Goal: Entertainment & Leisure: Consume media (video, audio)

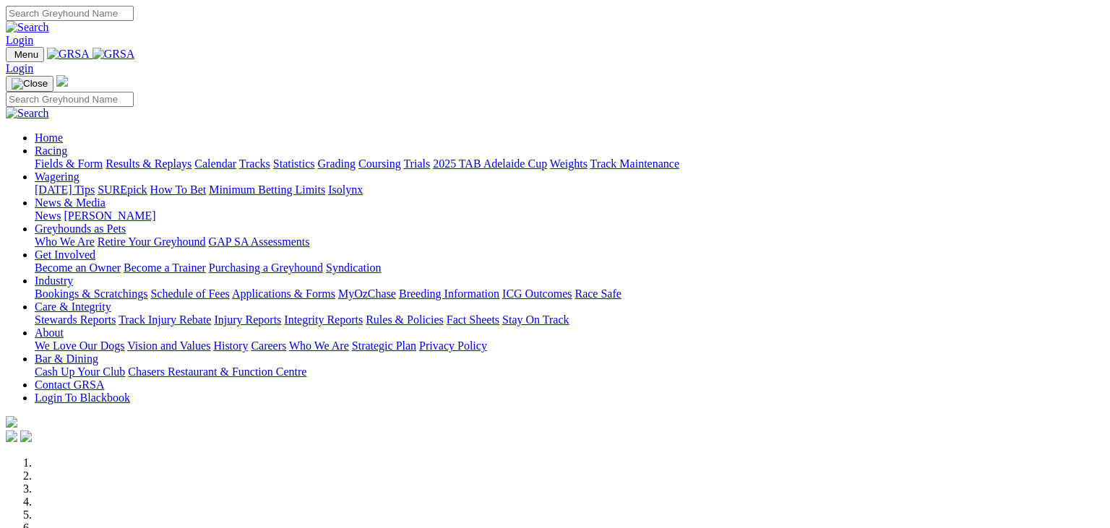
click at [47, 158] on link "Fields & Form" at bounding box center [69, 164] width 68 height 12
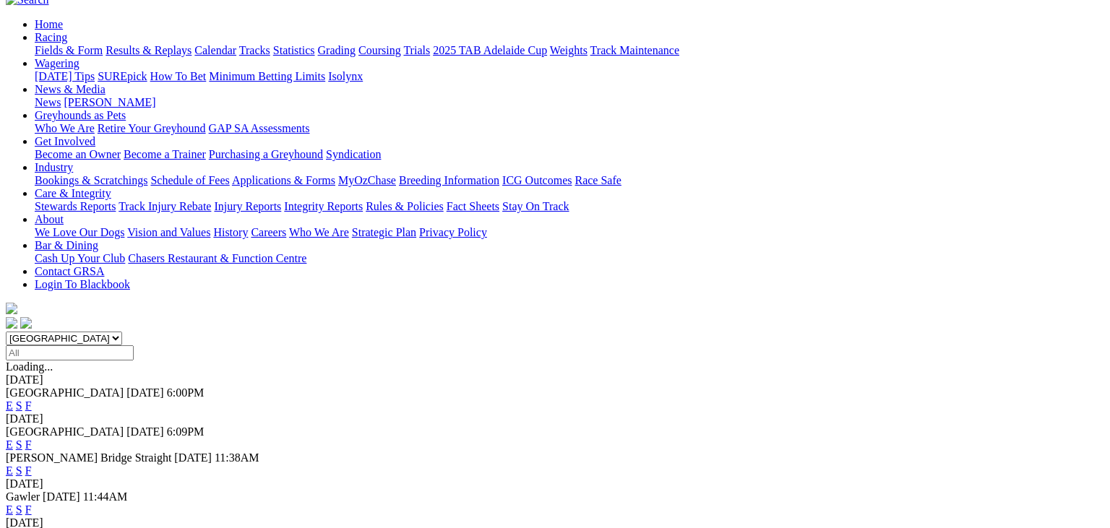
scroll to position [228, 0]
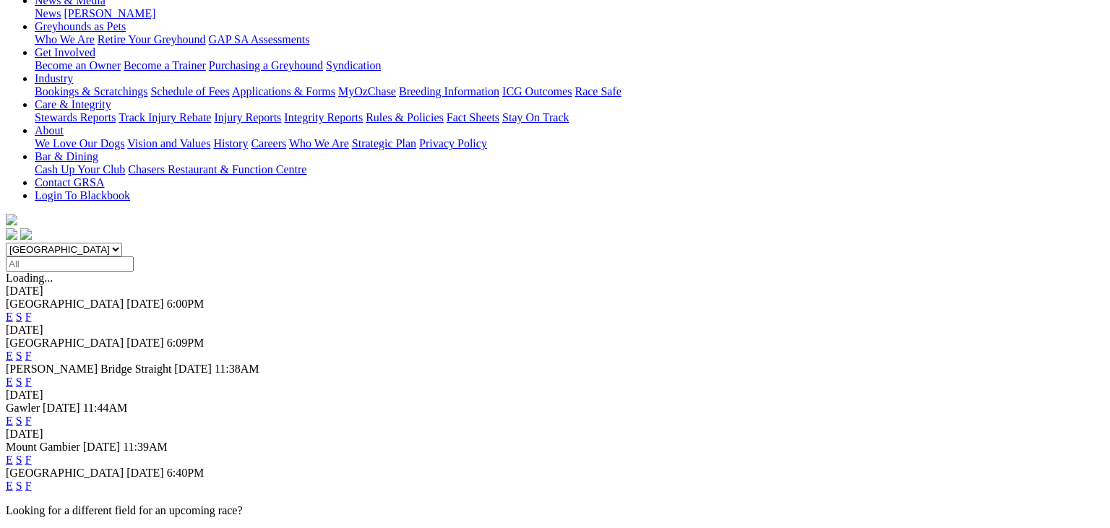
click at [32, 454] on link "F" at bounding box center [28, 460] width 7 height 12
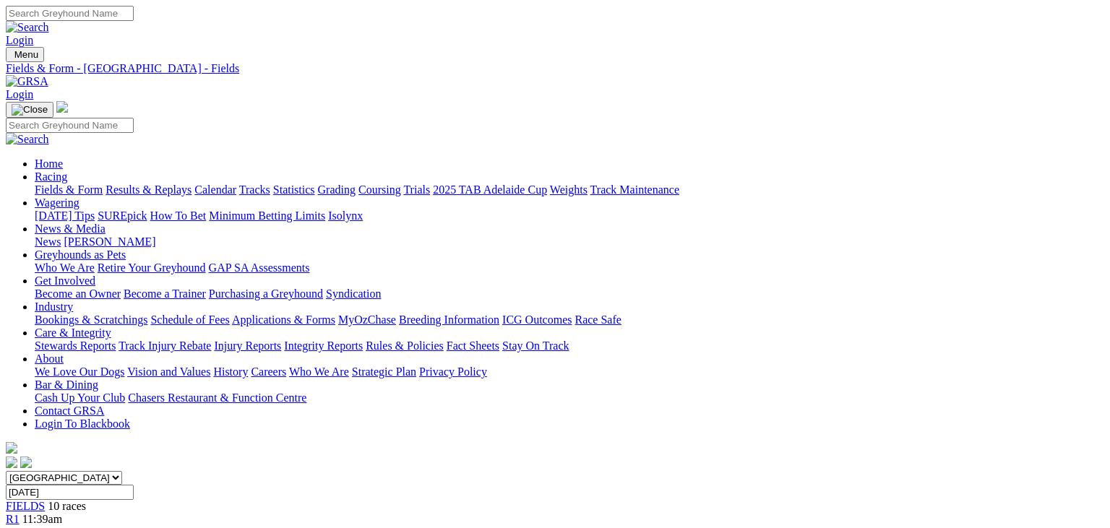
click at [257, 513] on div "R1 11:39am" at bounding box center [555, 519] width 1099 height 13
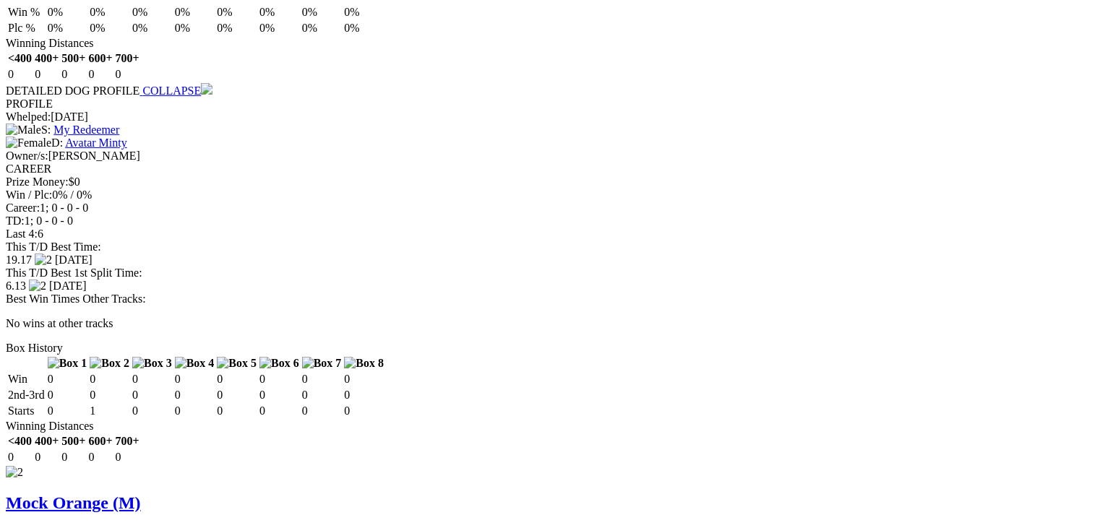
scroll to position [1298, 0]
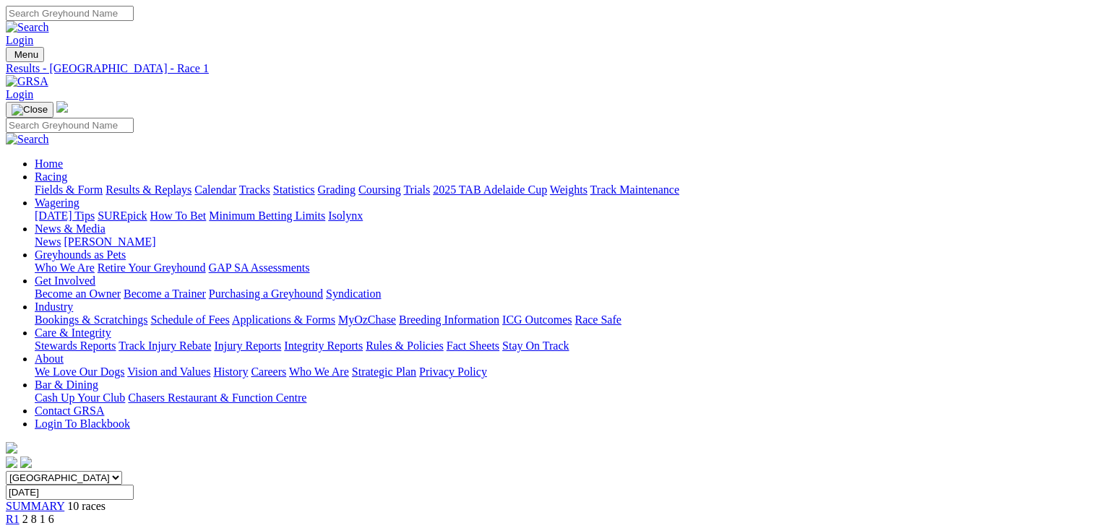
click at [20, 526] on link "R2" at bounding box center [13, 532] width 14 height 12
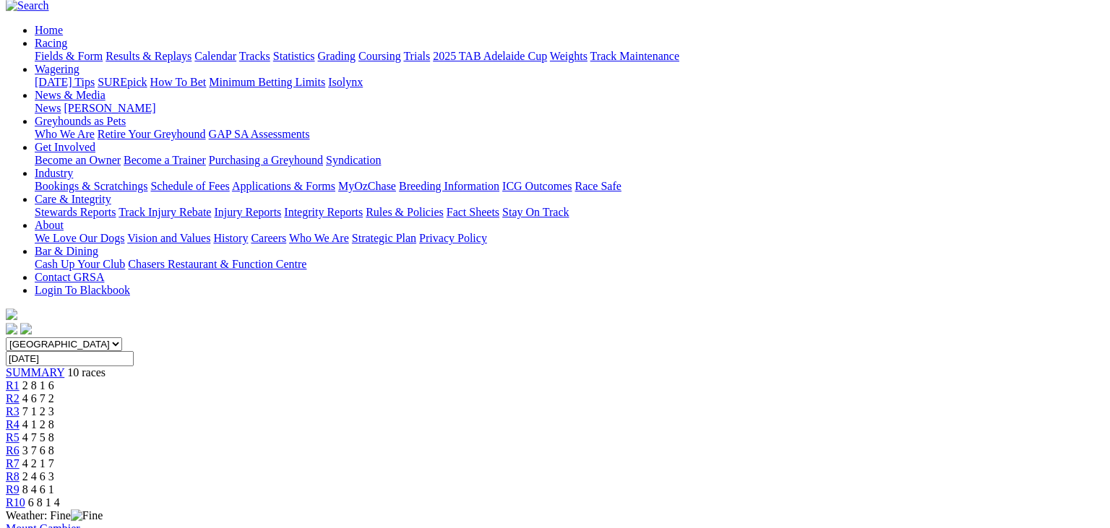
scroll to position [76, 0]
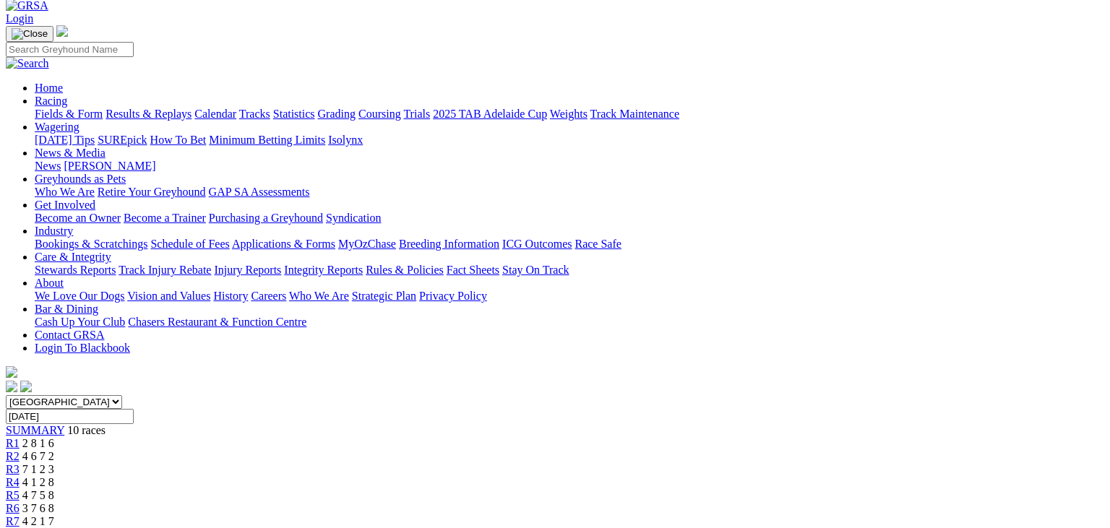
click at [20, 463] on span "R3" at bounding box center [13, 469] width 14 height 12
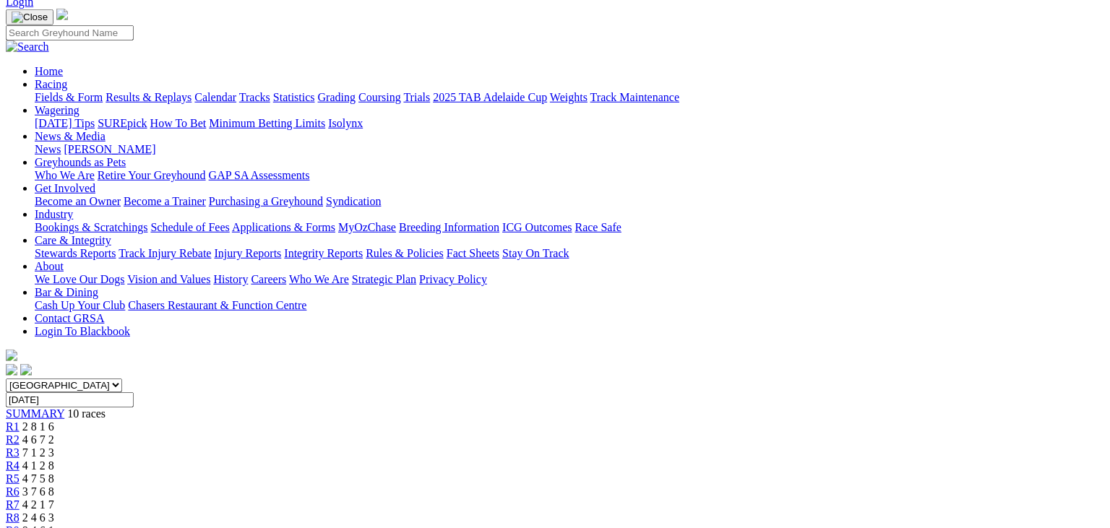
scroll to position [76, 0]
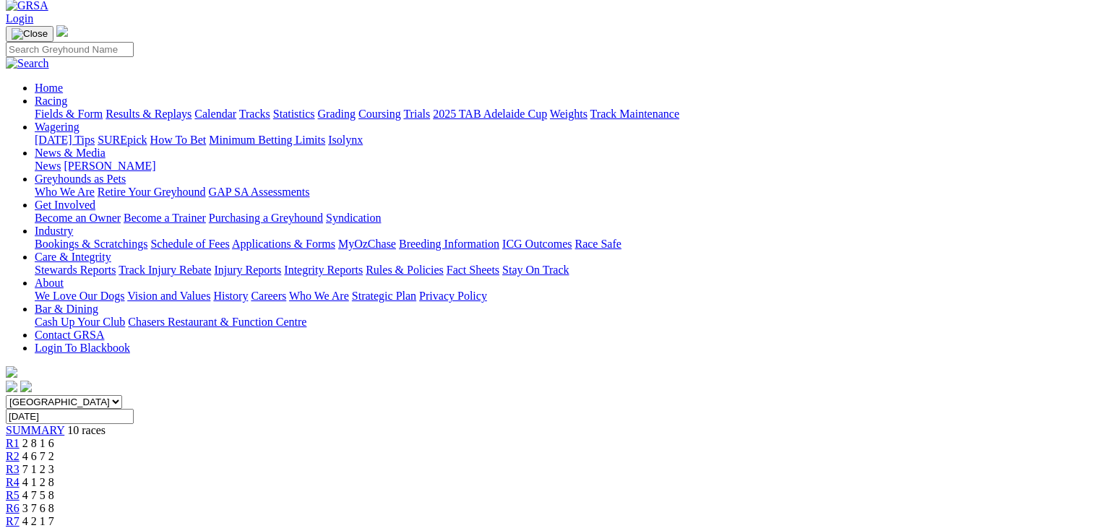
click at [54, 476] on span "4 1 2 8" at bounding box center [38, 482] width 32 height 12
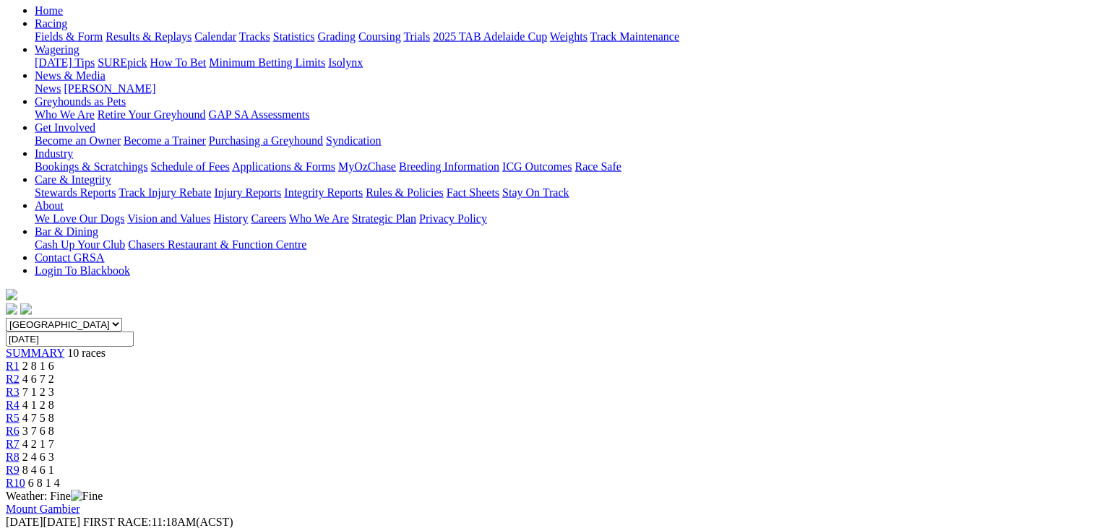
scroll to position [76, 0]
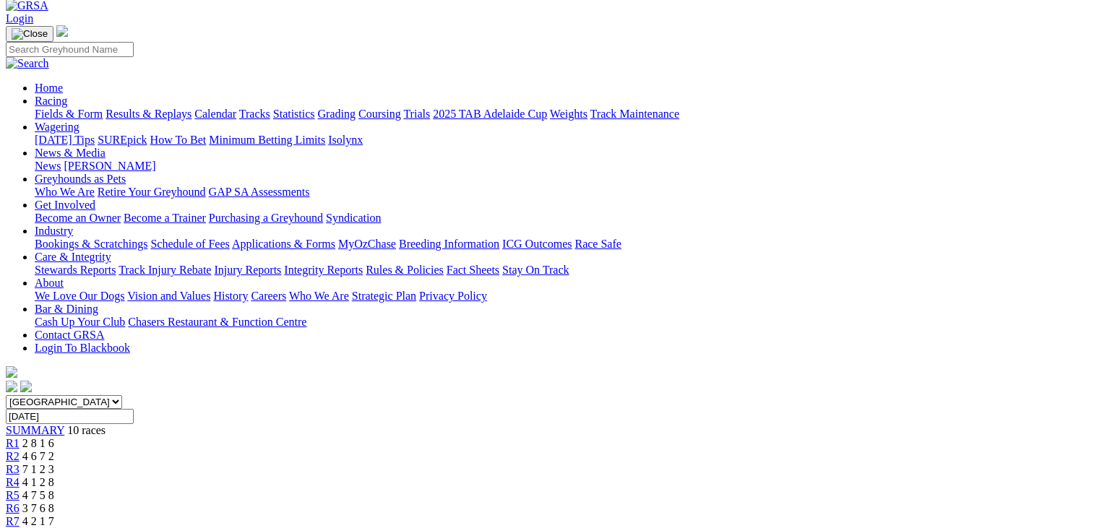
click at [20, 489] on link "R5" at bounding box center [13, 495] width 14 height 12
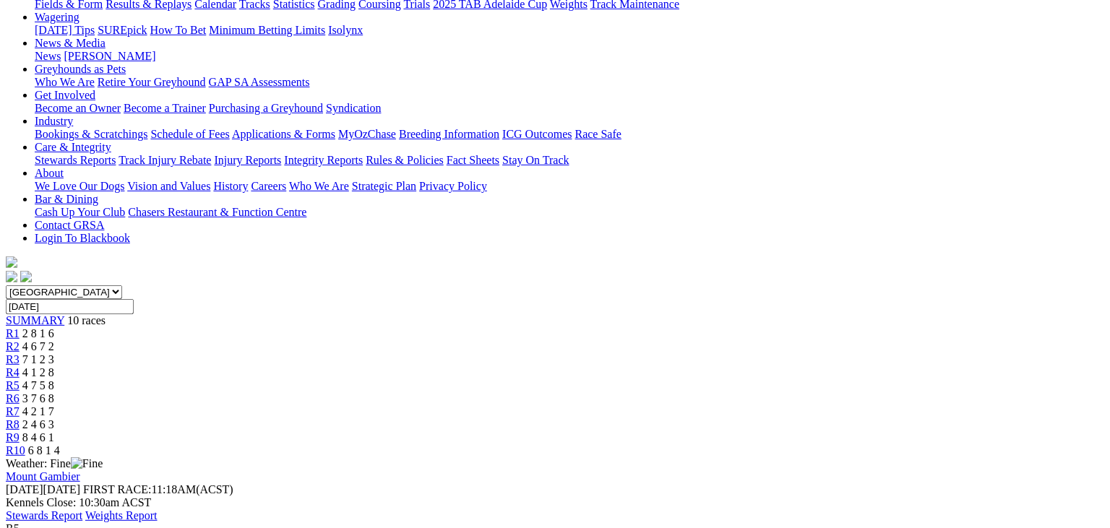
scroll to position [153, 0]
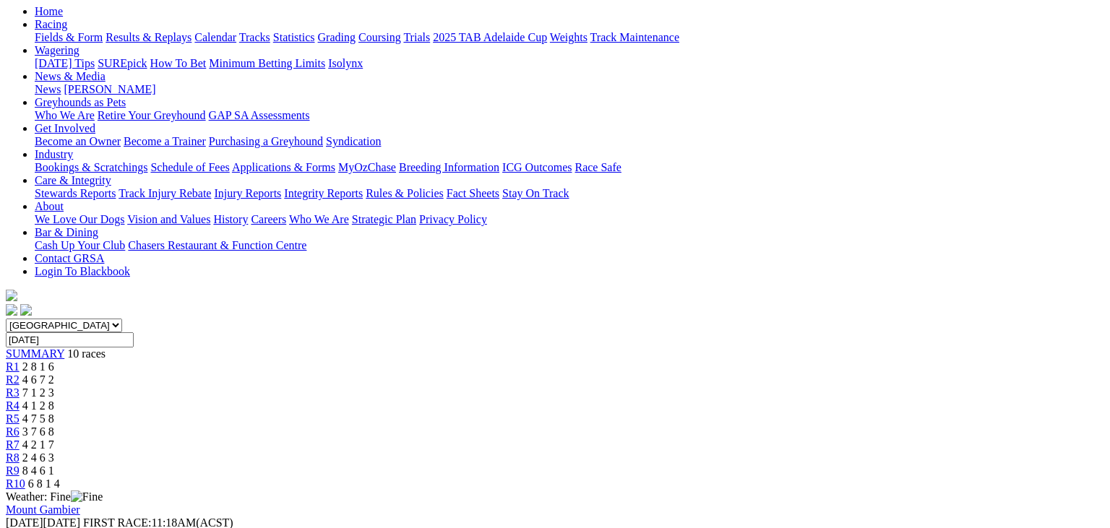
click at [20, 426] on span "R6" at bounding box center [13, 432] width 14 height 12
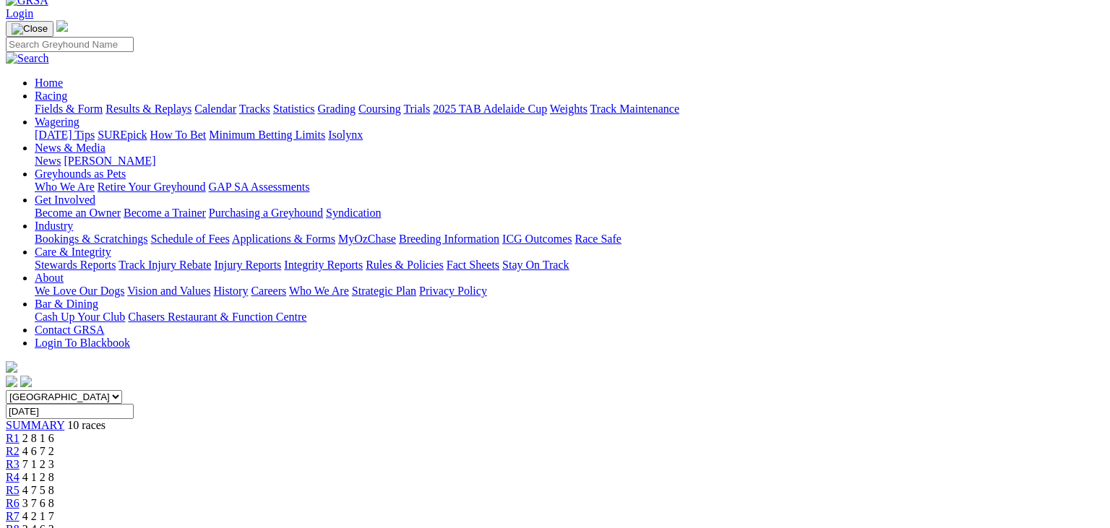
scroll to position [76, 0]
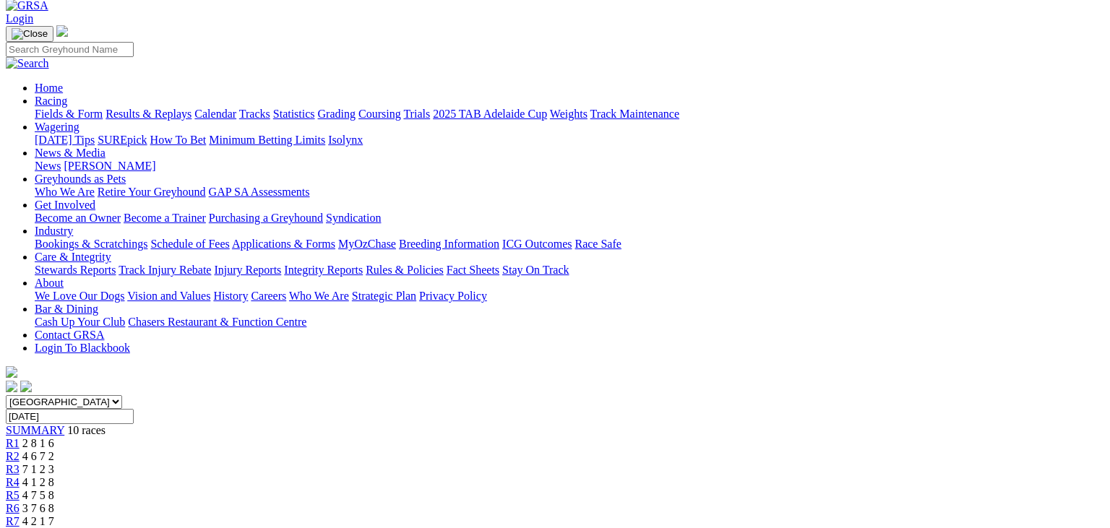
click at [20, 515] on link "R7" at bounding box center [13, 521] width 14 height 12
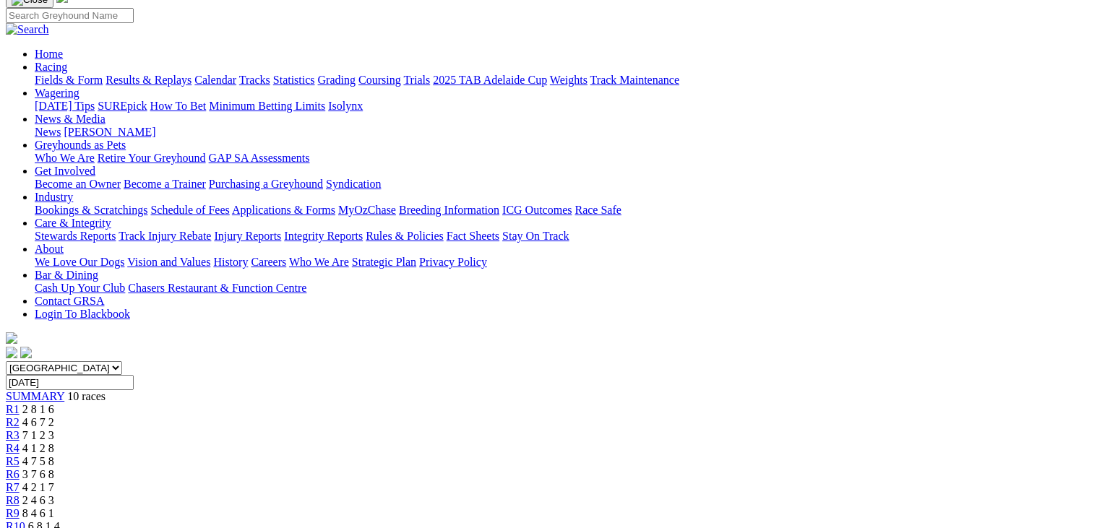
scroll to position [76, 0]
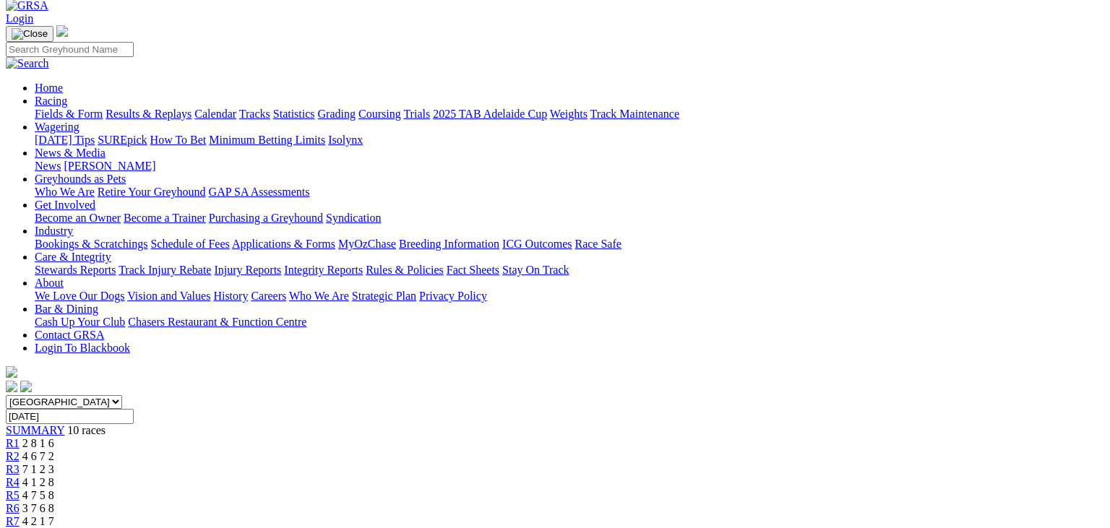
click at [797, 528] on div "R8 2 4 6 3" at bounding box center [555, 534] width 1099 height 13
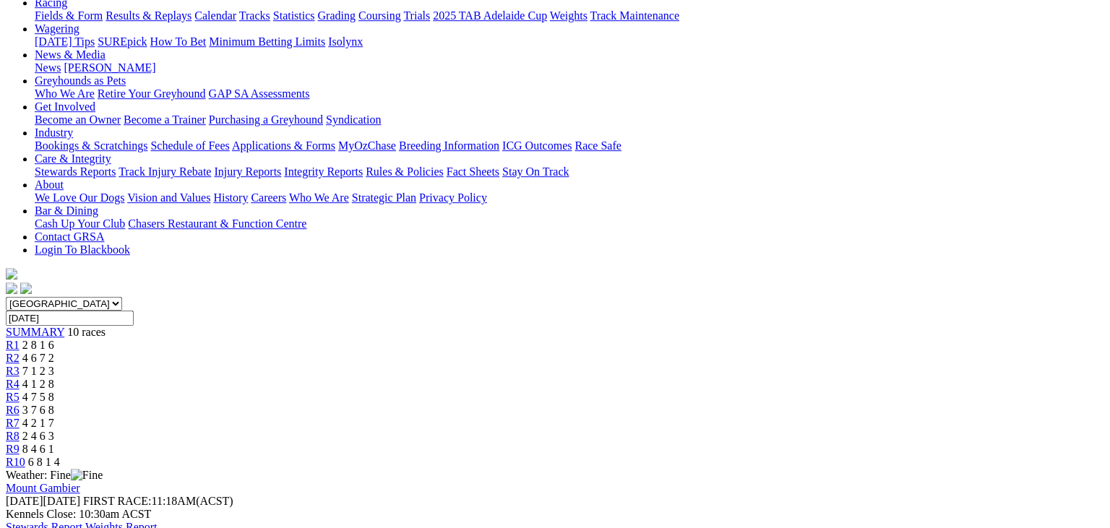
scroll to position [153, 0]
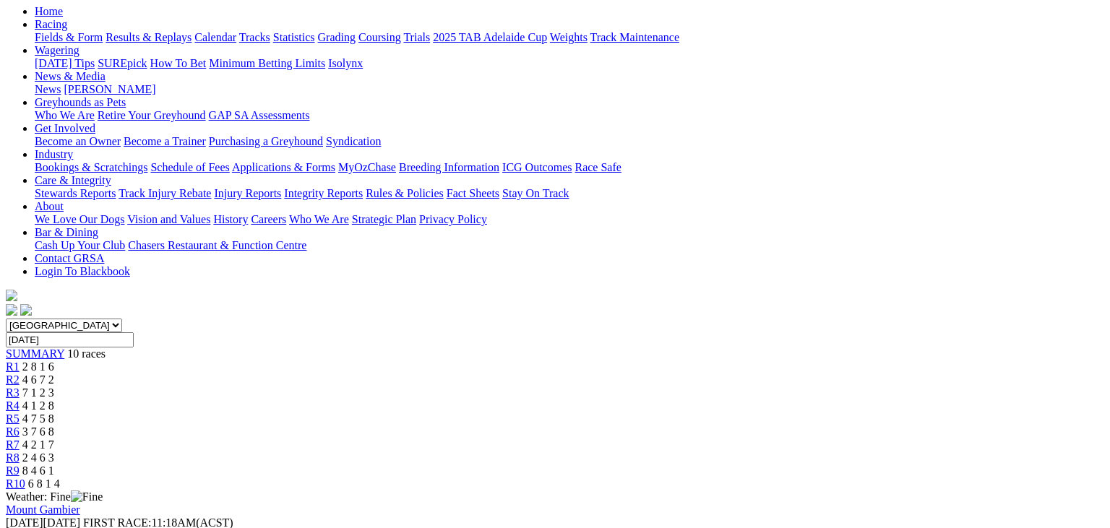
click at [901, 465] on div "R9 8 4 6 1" at bounding box center [555, 471] width 1099 height 13
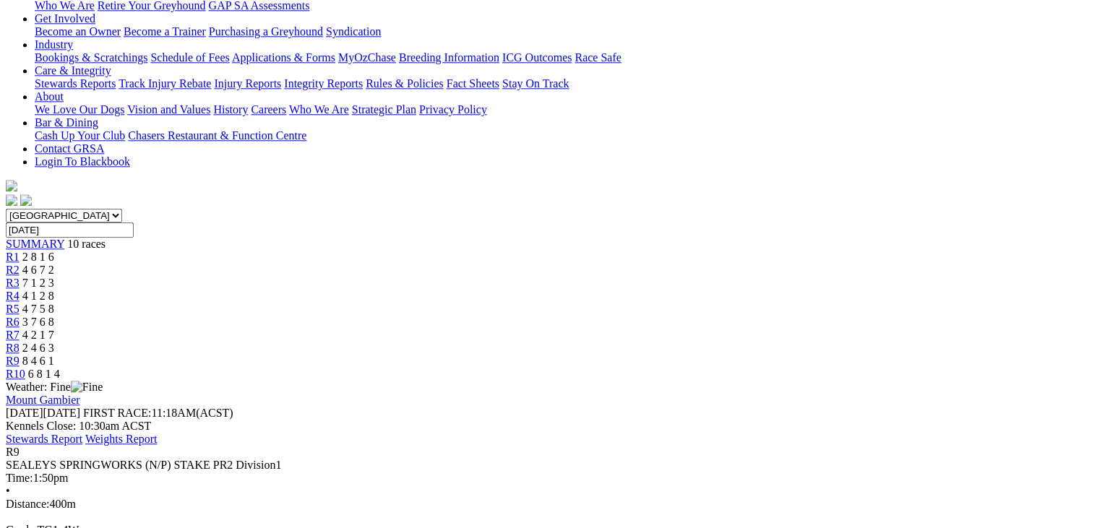
scroll to position [76, 0]
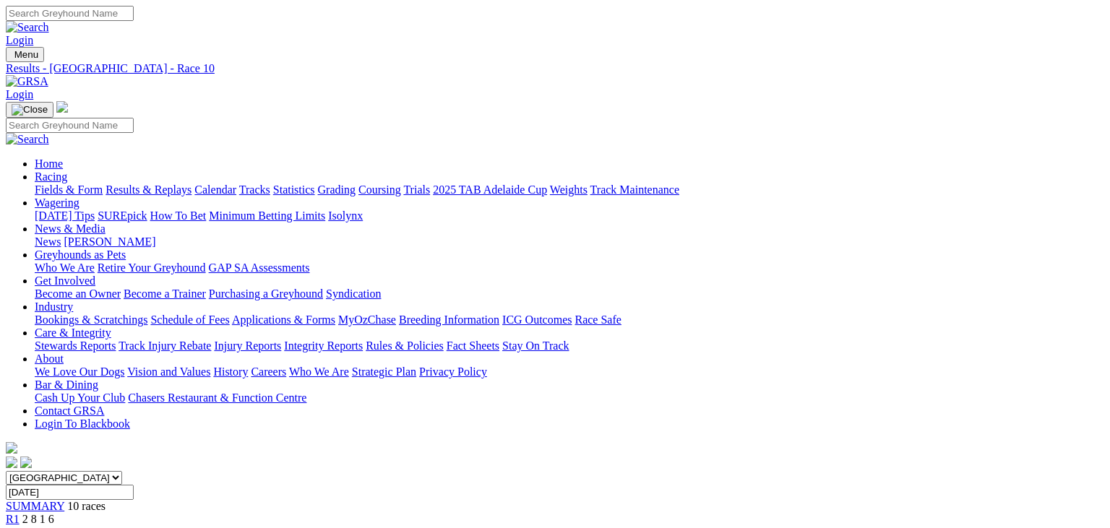
click at [58, 184] on link "Fields & Form" at bounding box center [69, 190] width 68 height 12
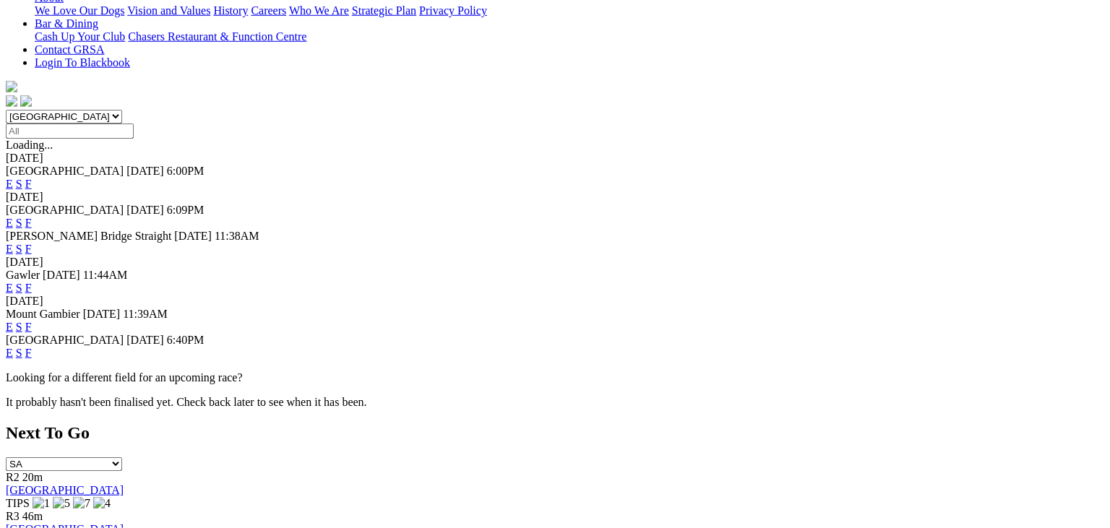
scroll to position [382, 0]
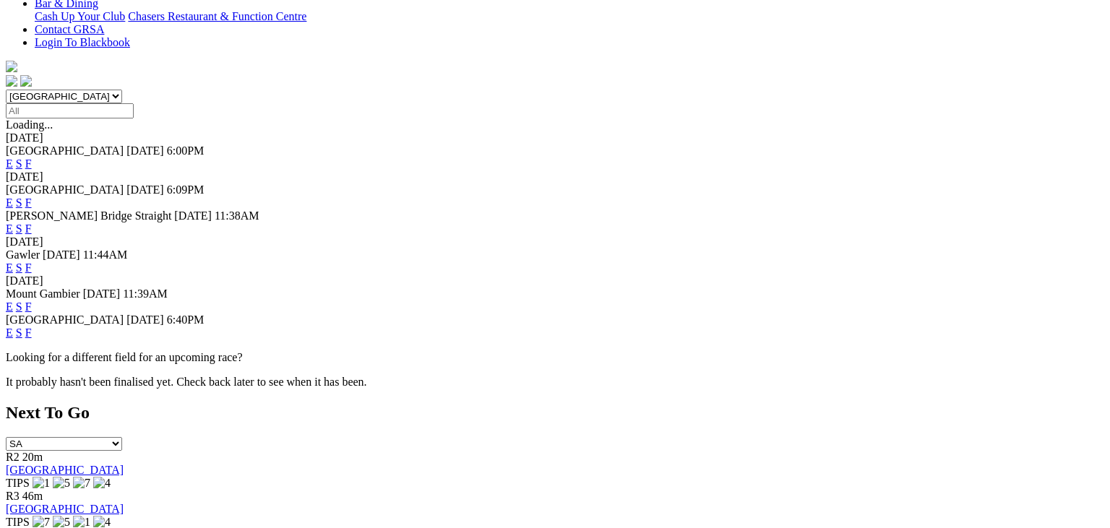
click at [32, 301] on link "F" at bounding box center [28, 307] width 7 height 12
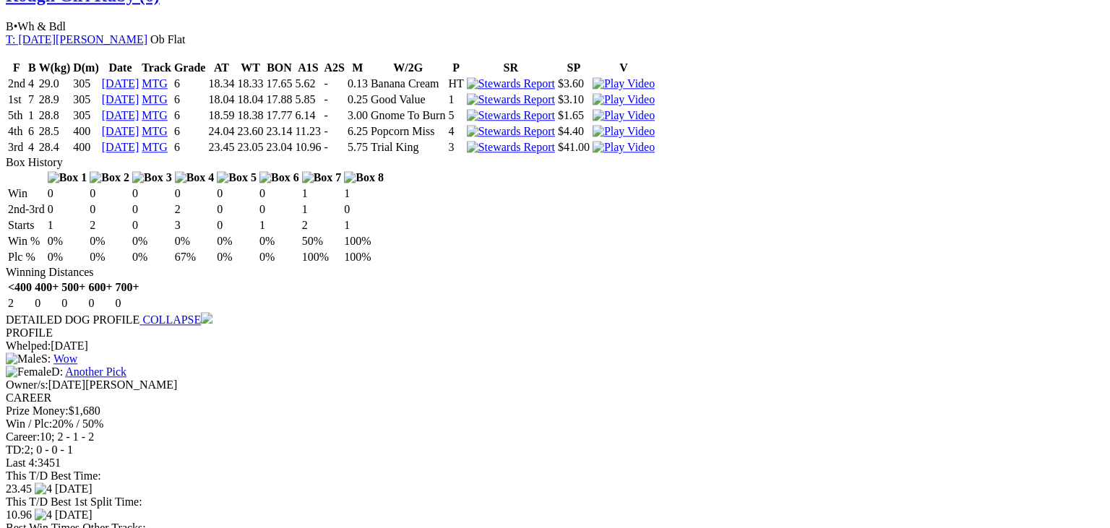
scroll to position [1145, 0]
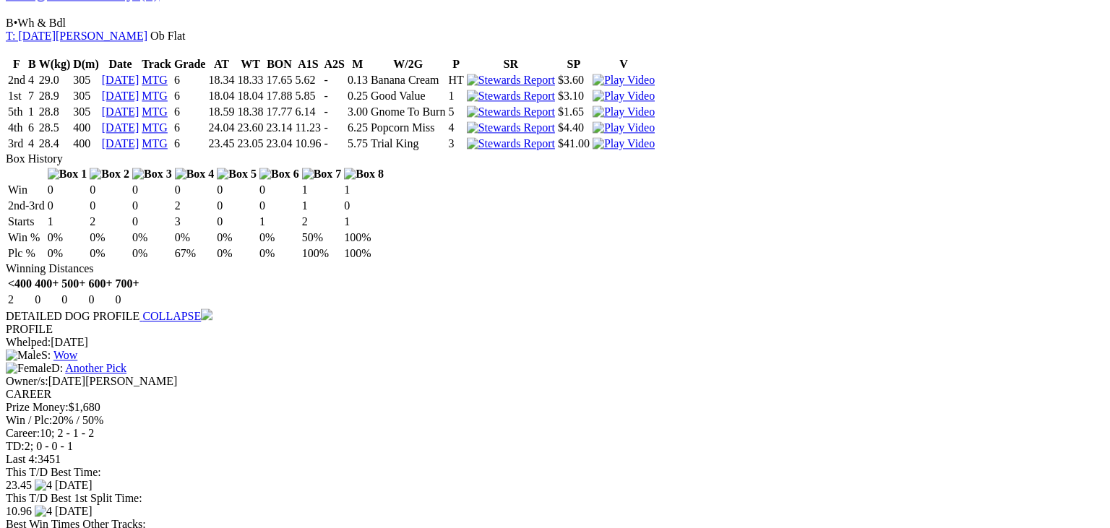
scroll to position [1068, 0]
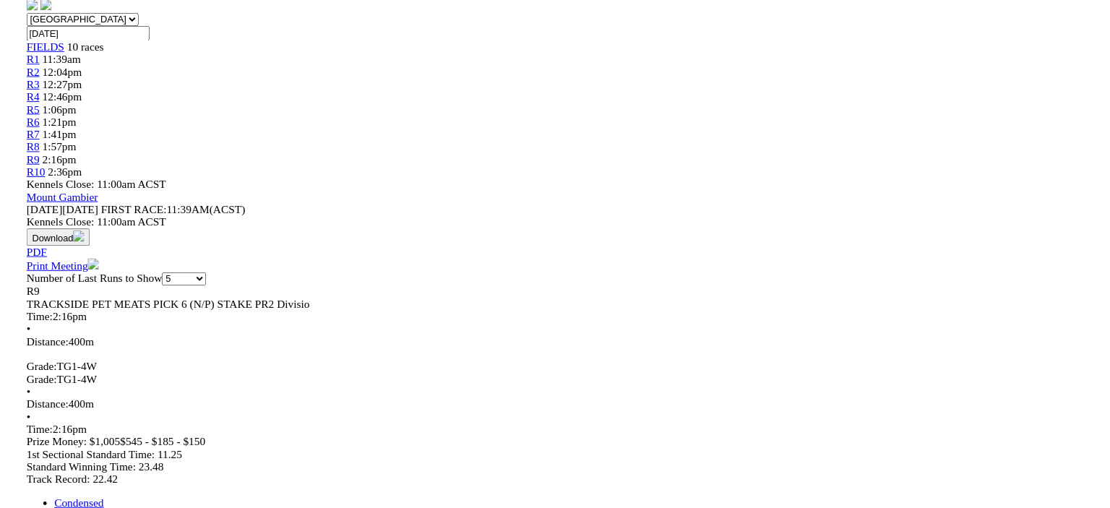
scroll to position [382, 0]
